Goal: Transaction & Acquisition: Purchase product/service

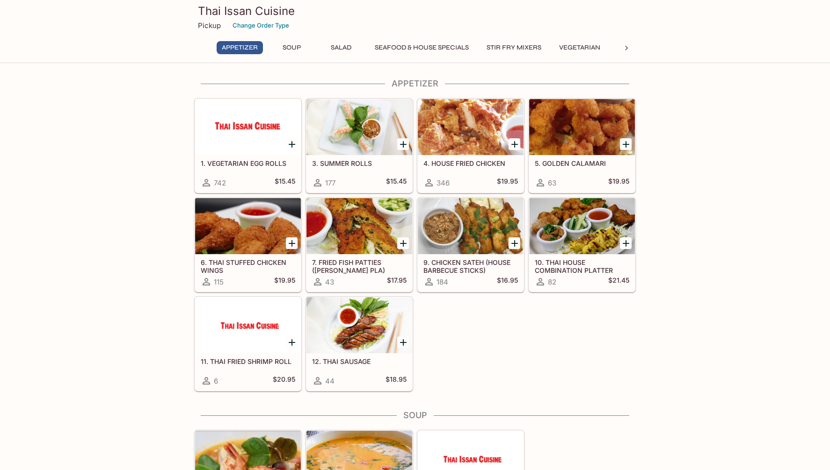
click at [623, 144] on icon "Add 5. GOLDEN CALAMARI" at bounding box center [625, 144] width 7 height 7
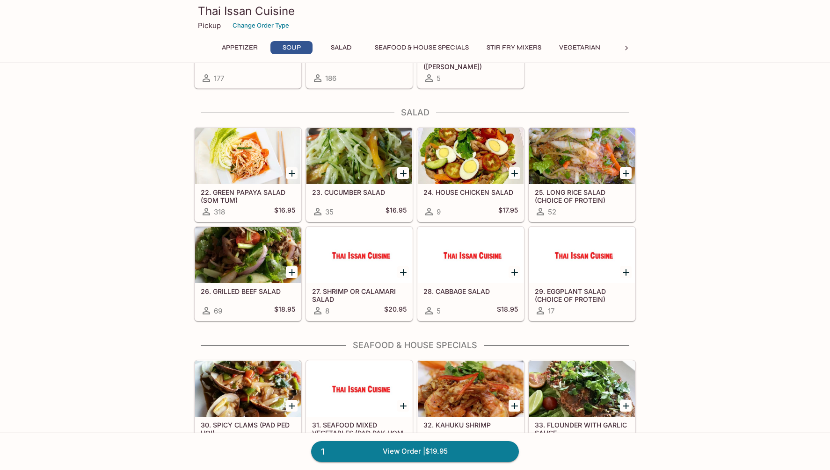
scroll to position [439, 0]
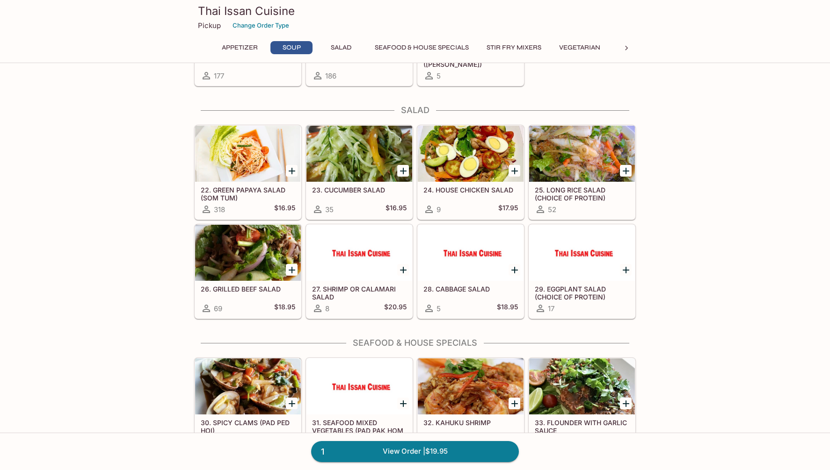
click at [299, 172] on div at bounding box center [291, 170] width 19 height 19
click at [294, 173] on icon "Add 22. GREEN PAPAYA SALAD (SOM TUM)" at bounding box center [291, 171] width 11 height 11
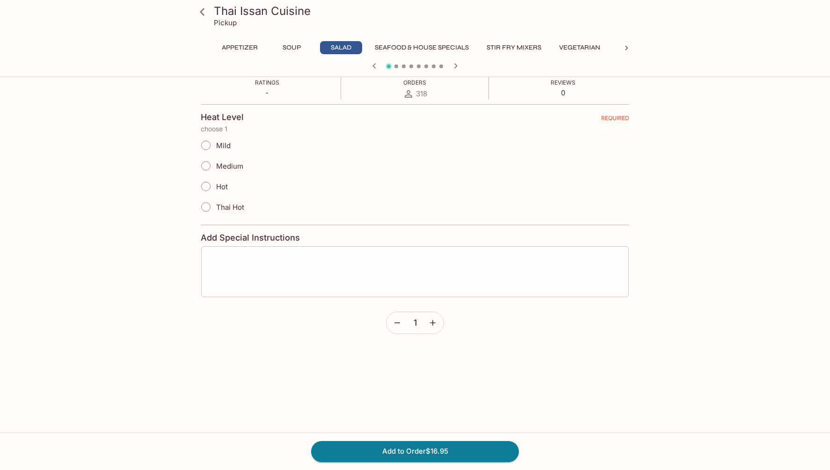
scroll to position [177, 0]
click at [202, 11] on icon at bounding box center [202, 12] width 16 height 16
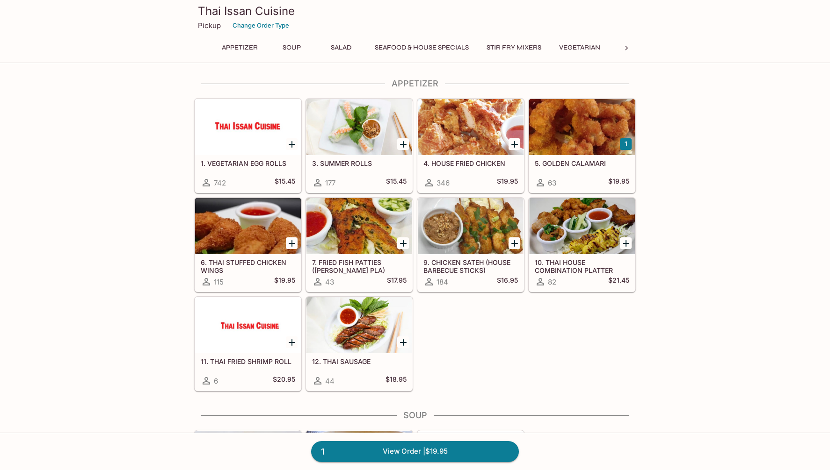
click at [204, 5] on h3 "Thai Issan Cuisine" at bounding box center [415, 11] width 434 height 14
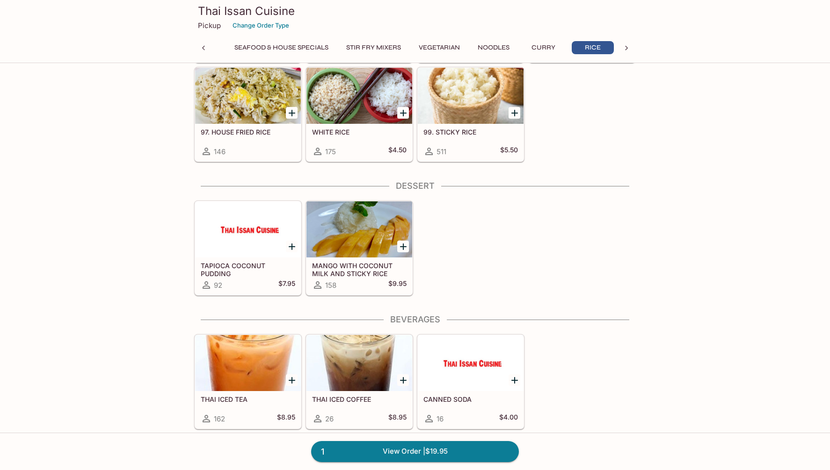
scroll to position [2198, 0]
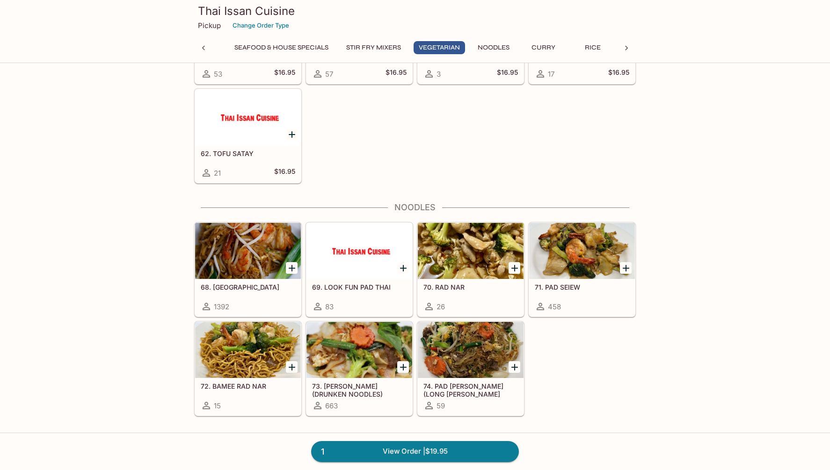
scroll to position [1464, 0]
